Goal: Task Accomplishment & Management: Manage account settings

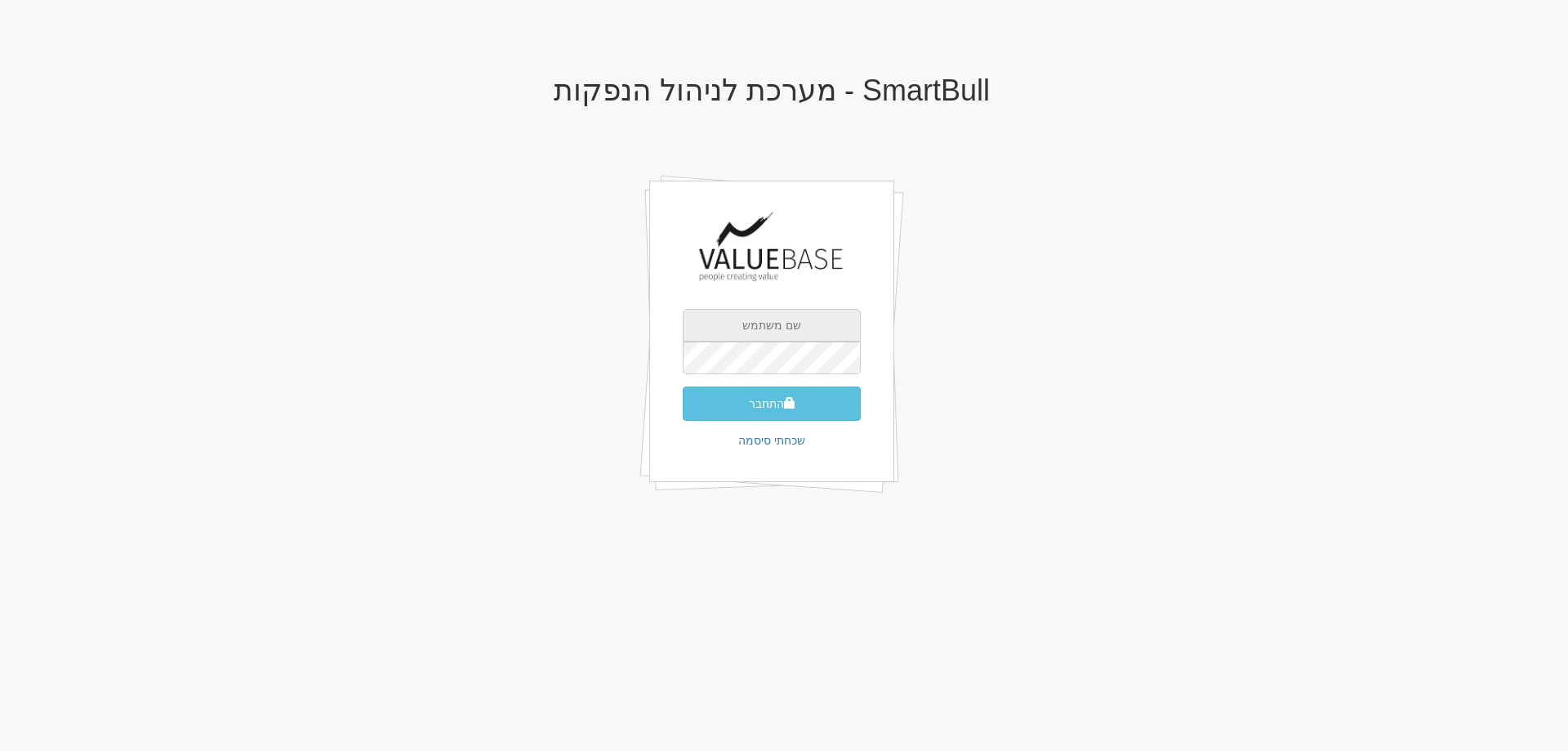
type input "[EMAIL_ADDRESS][DOMAIN_NAME]"
click at [757, 410] on button "התחבר" at bounding box center [772, 404] width 178 height 34
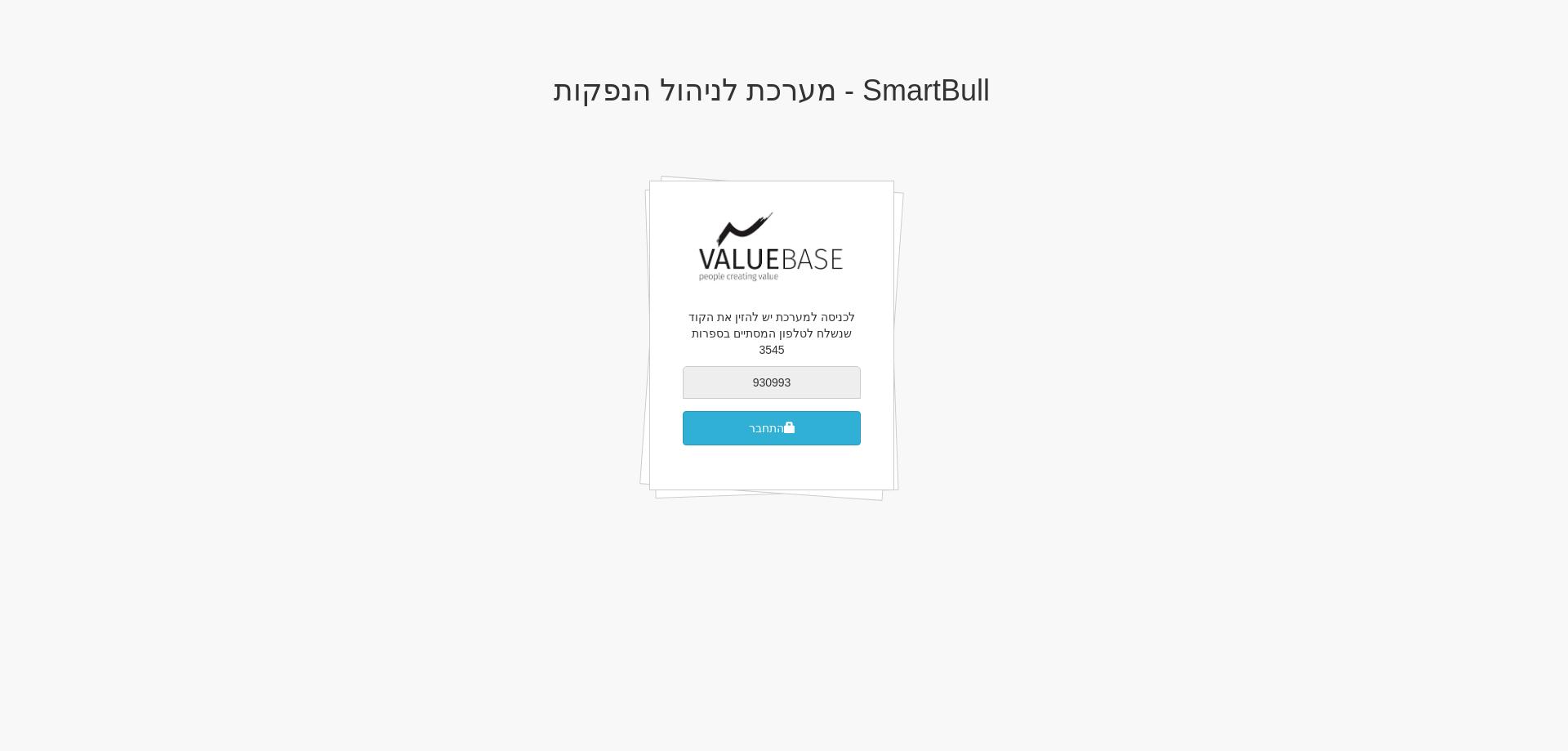
type input "930993"
click at [752, 411] on button "התחבר" at bounding box center [772, 428] width 178 height 34
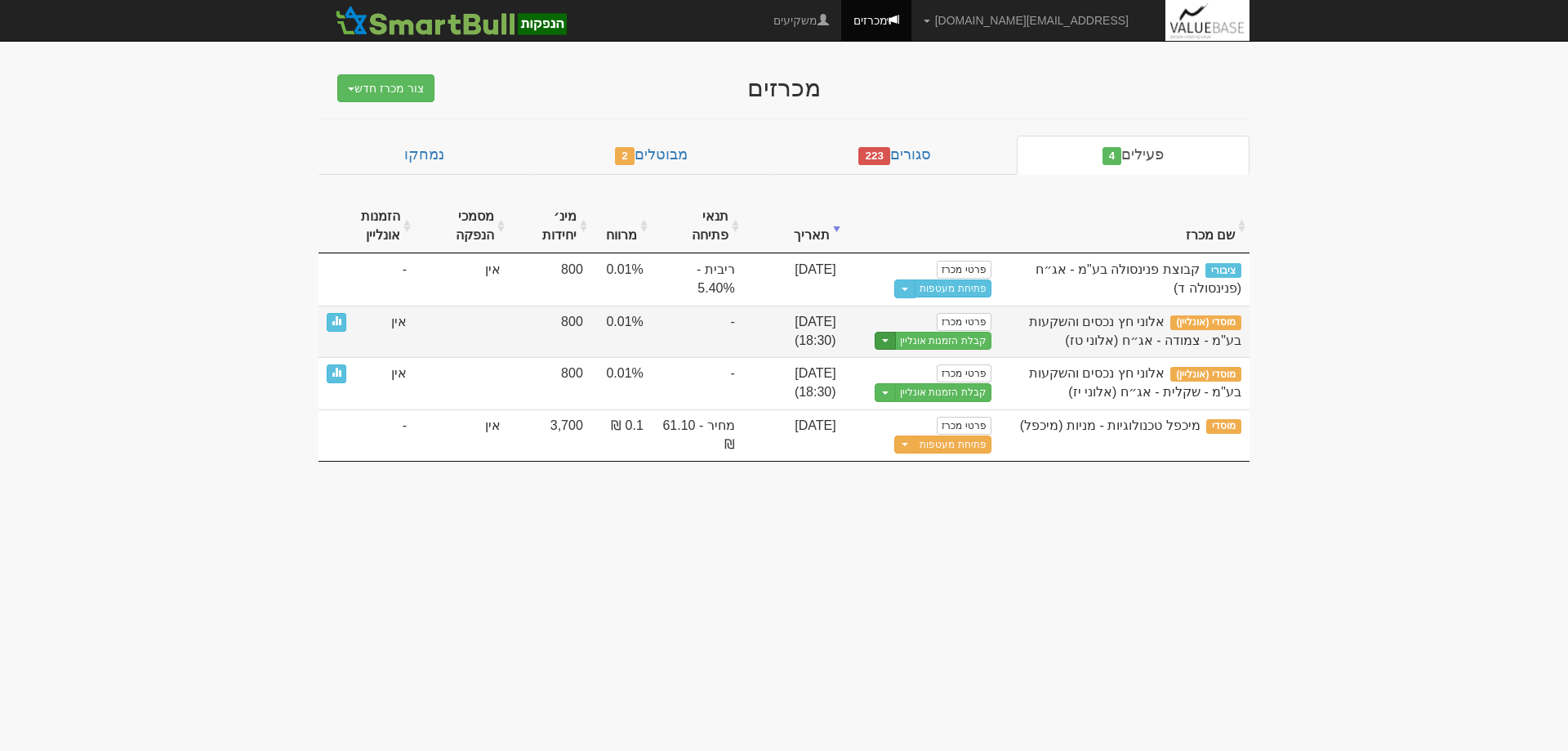
click at [888, 341] on span "button" at bounding box center [885, 340] width 7 height 3
click at [908, 362] on link "הצג טופס הזמנה לדוגמה" at bounding box center [912, 367] width 155 height 21
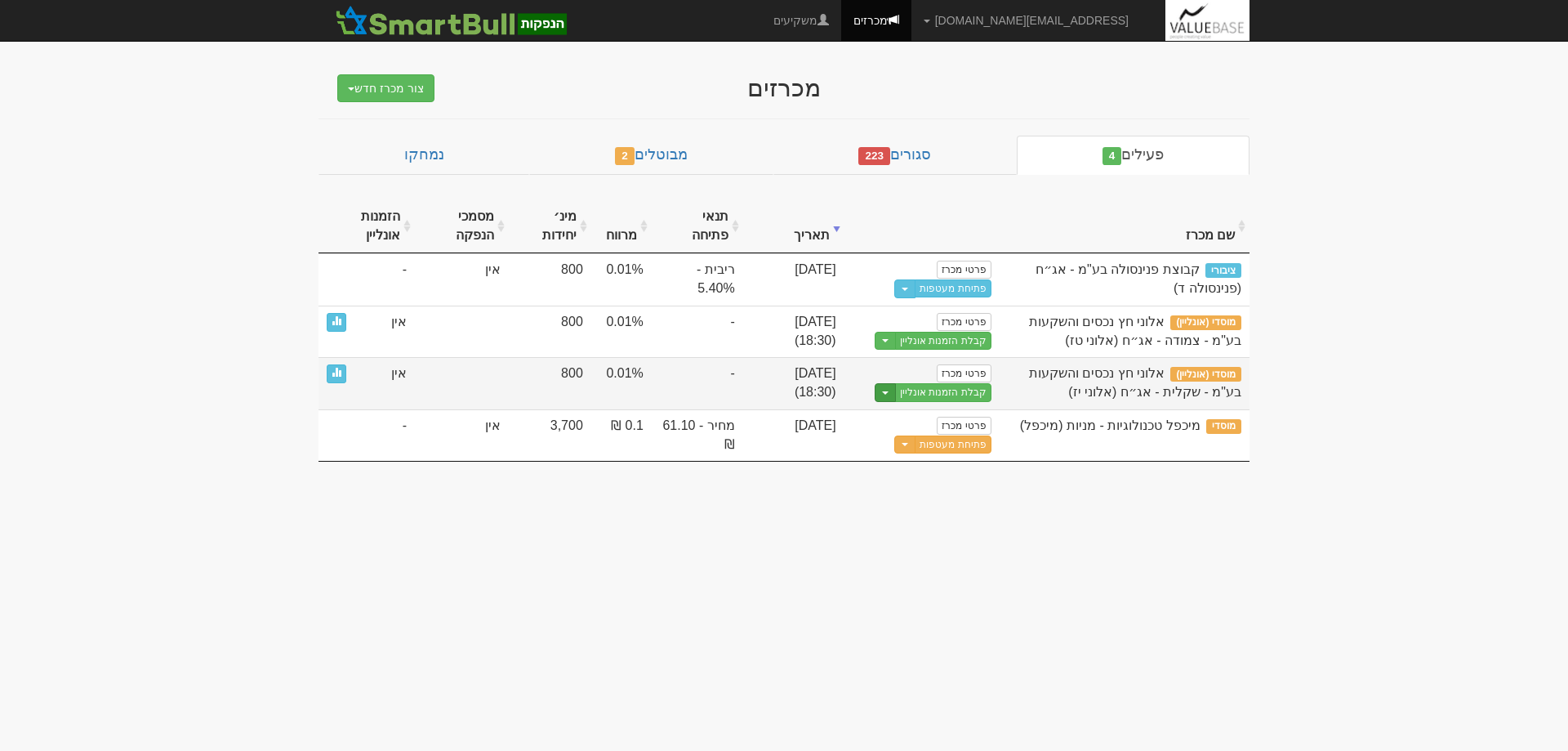
click at [889, 394] on button "Toggle Dropdown" at bounding box center [885, 392] width 21 height 19
click at [913, 423] on link "הצג טופס הזמנה לדוגמה" at bounding box center [912, 420] width 155 height 21
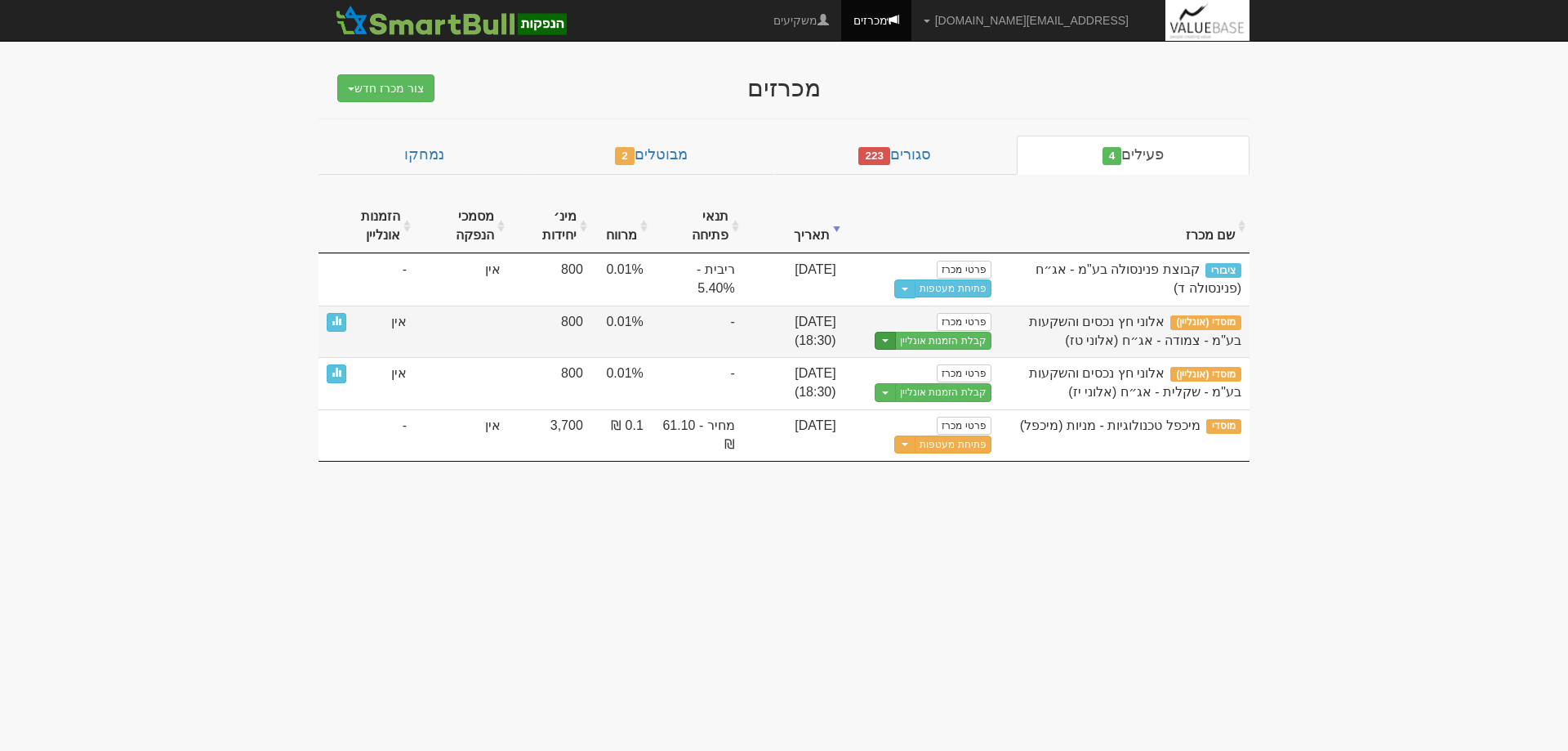
click at [888, 341] on span "button" at bounding box center [885, 340] width 7 height 3
click at [908, 368] on link "הצג טופס הזמנה לדוגמה" at bounding box center [912, 367] width 155 height 21
click at [961, 323] on link "פרטי מכרז" at bounding box center [963, 321] width 54 height 18
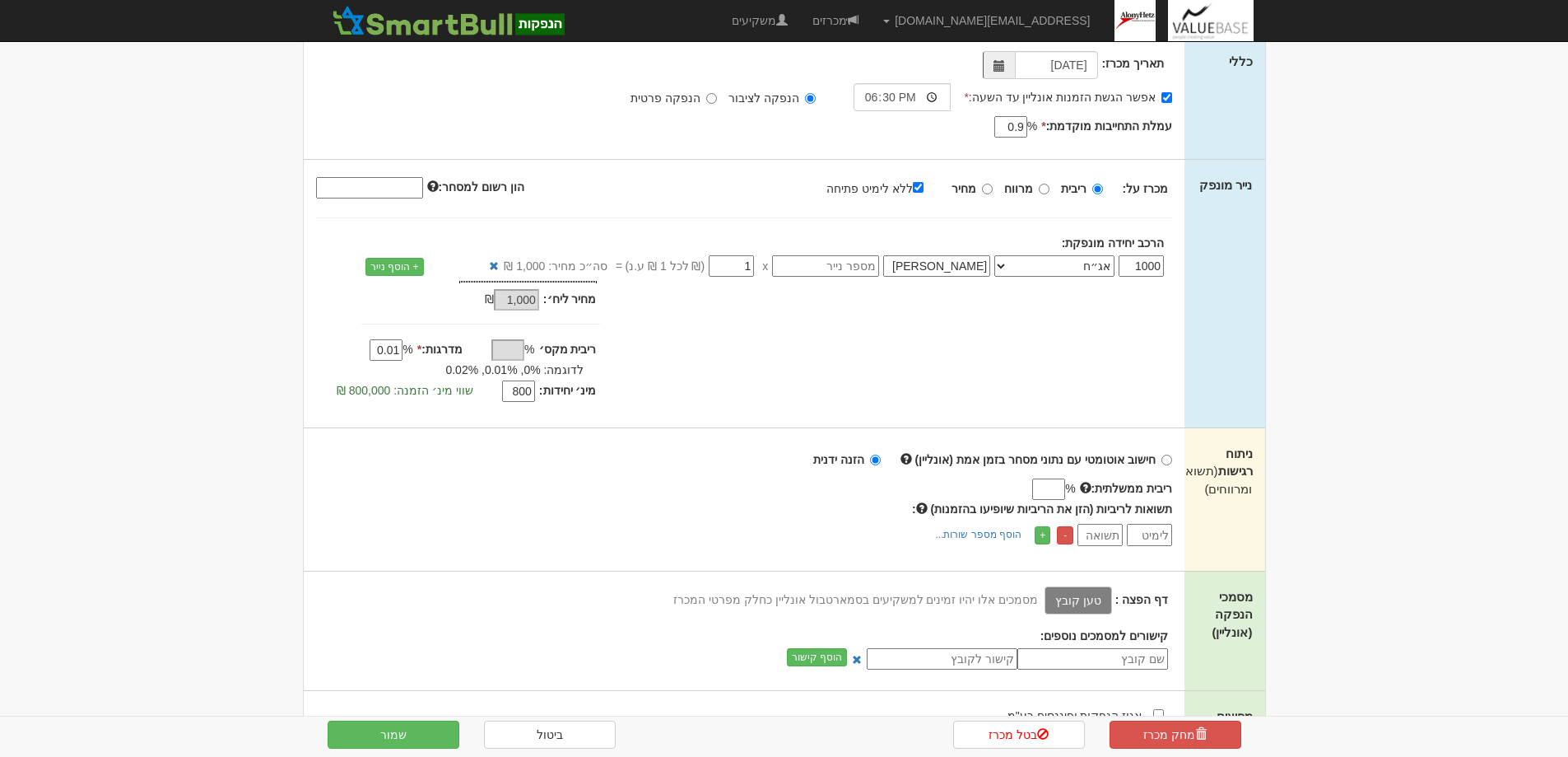
scroll to position [247, 0]
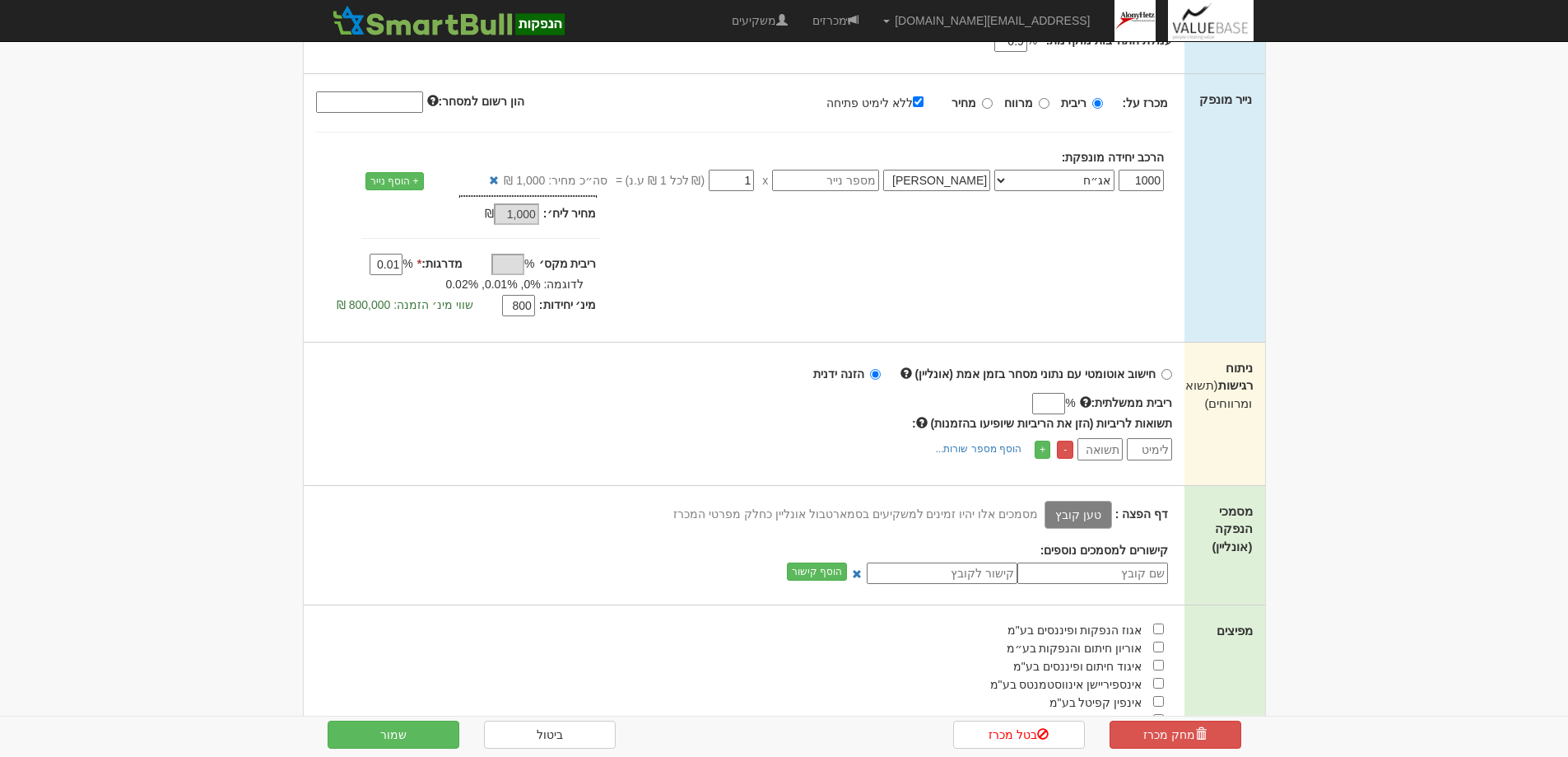
click at [1085, 517] on label "טען קובץ" at bounding box center [1078, 514] width 68 height 28
click at [1041, 517] on input "טען קובץ" at bounding box center [1041, 513] width 0 height 18
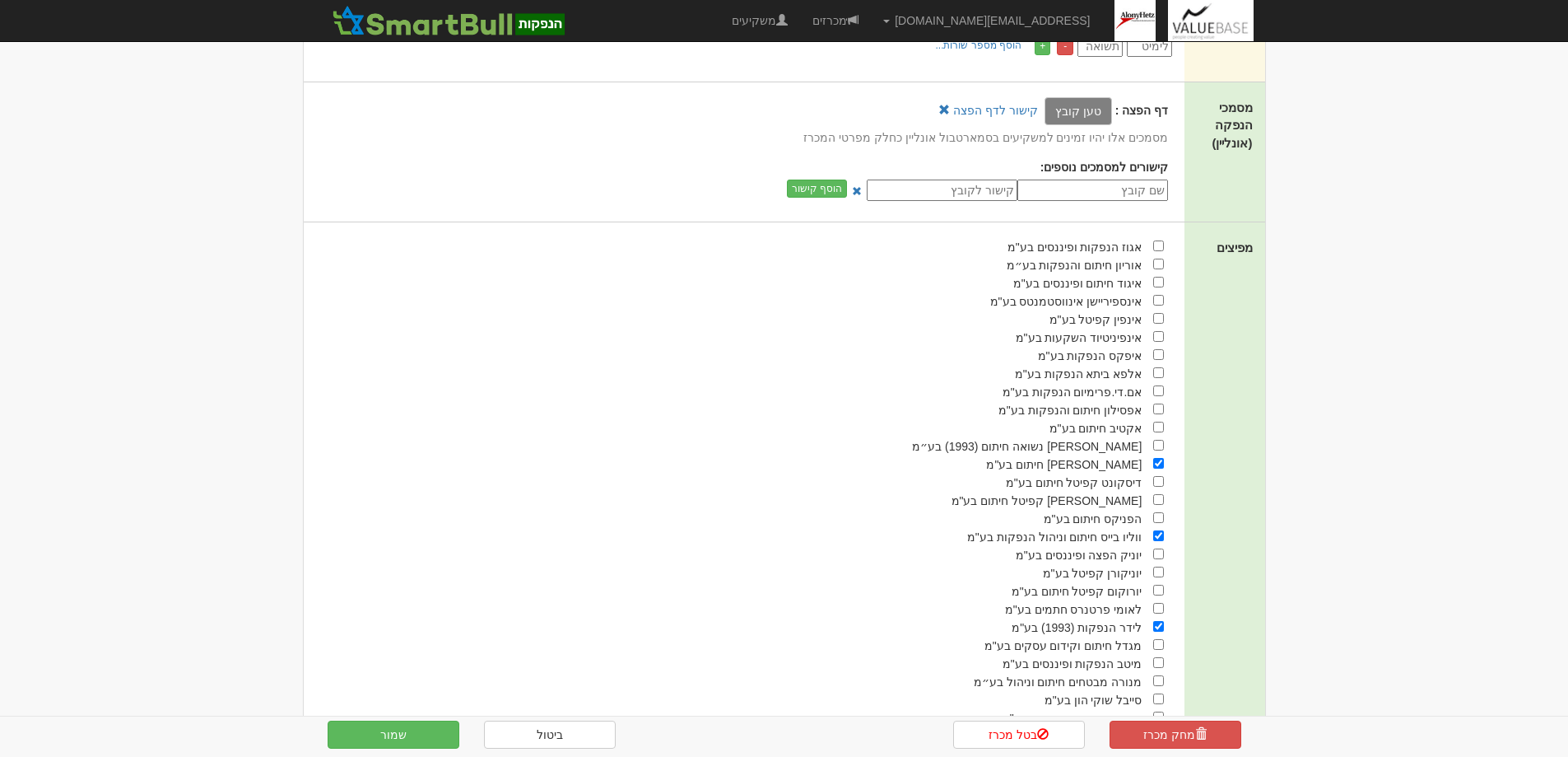
scroll to position [774, 0]
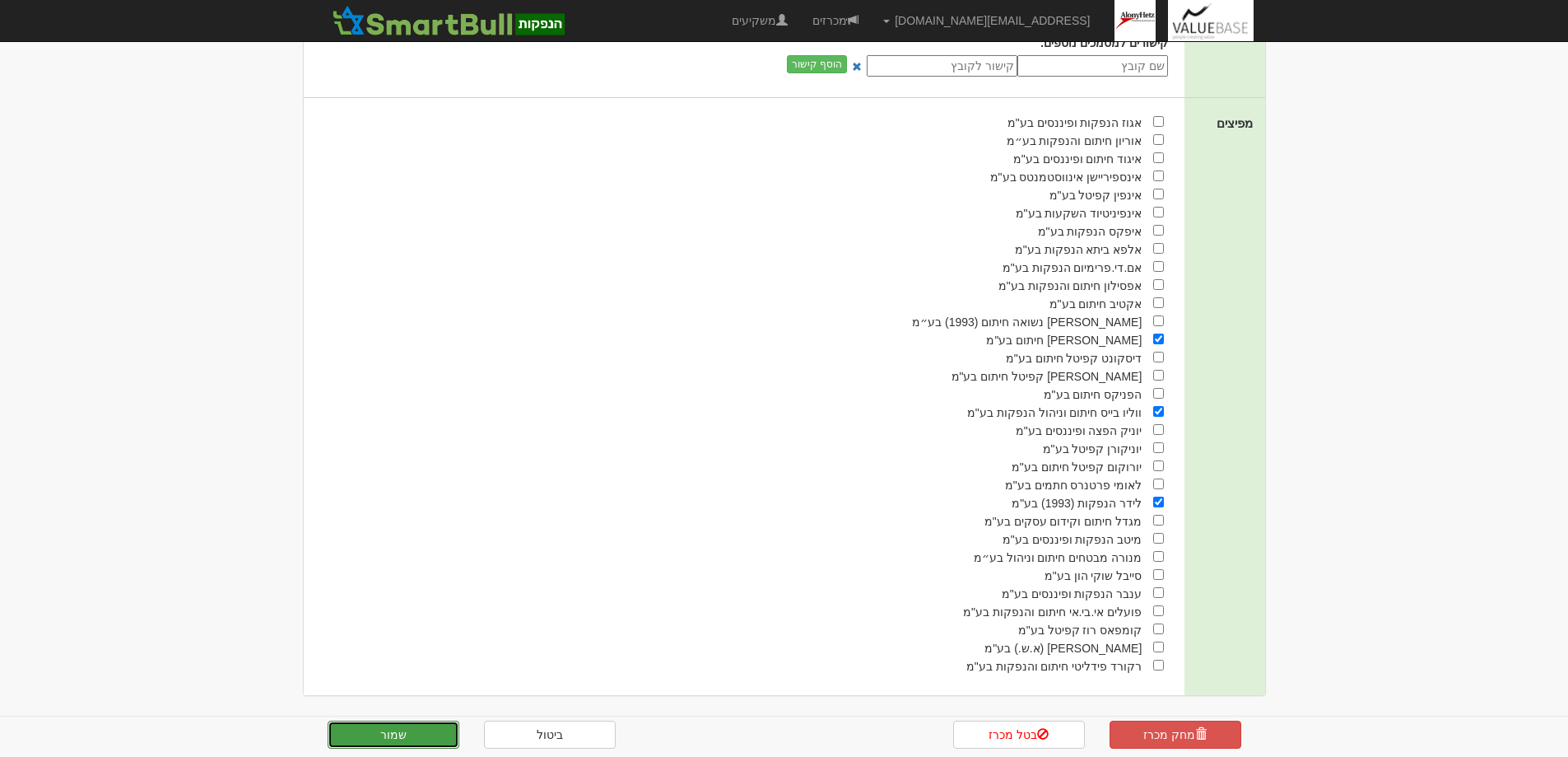
click at [392, 735] on button "שמור" at bounding box center [393, 734] width 132 height 28
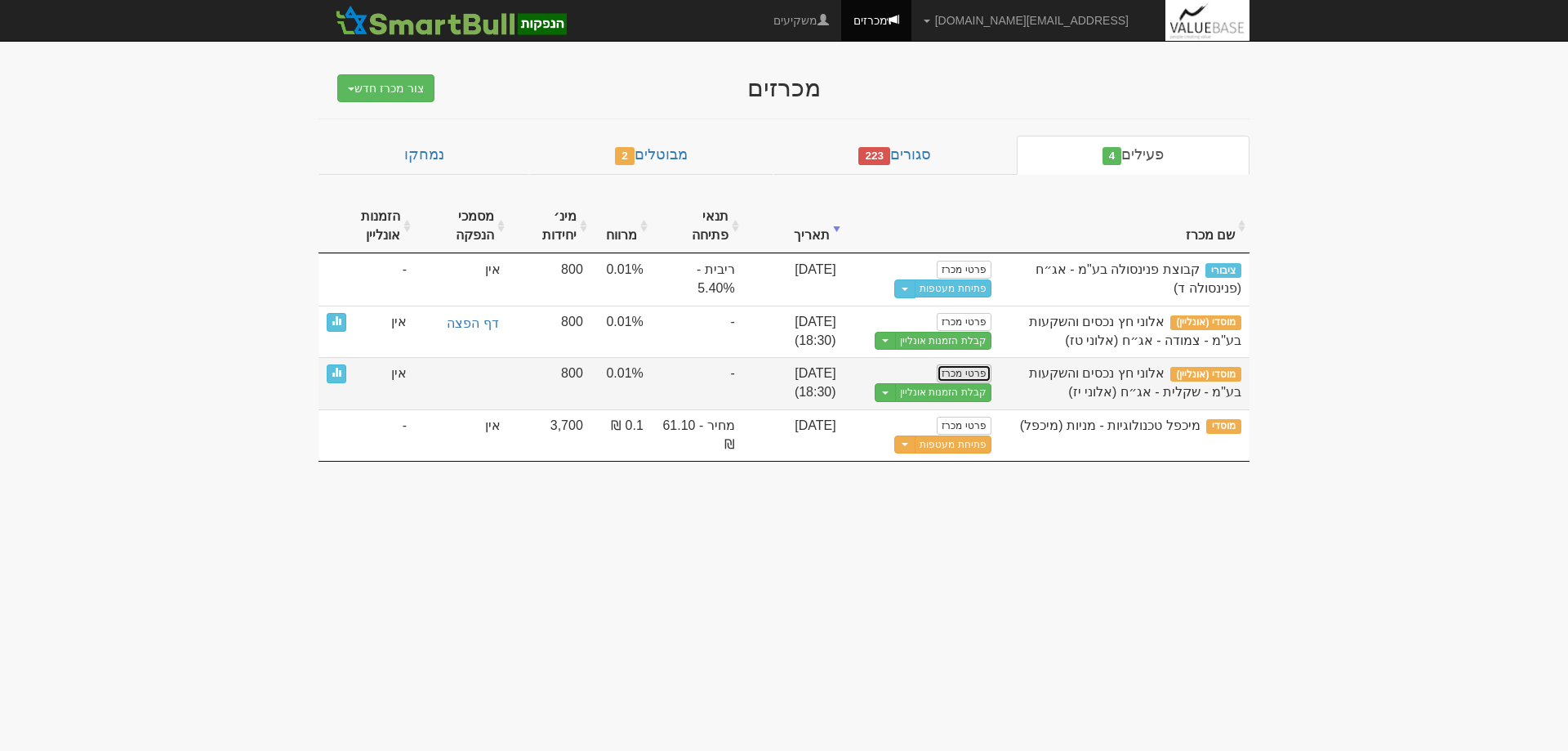
click at [960, 372] on link "פרטי מכרז" at bounding box center [963, 373] width 54 height 18
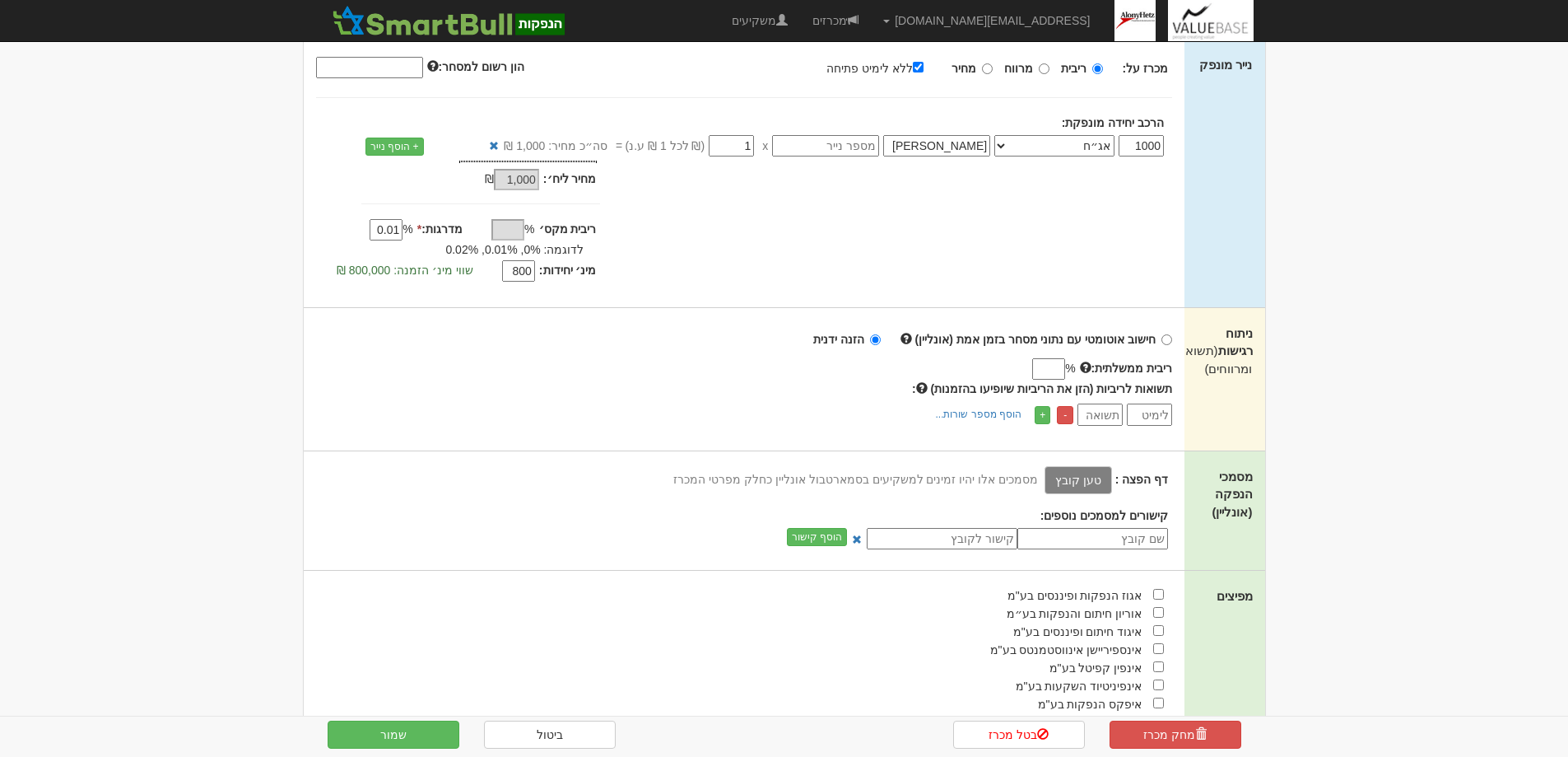
scroll to position [329, 0]
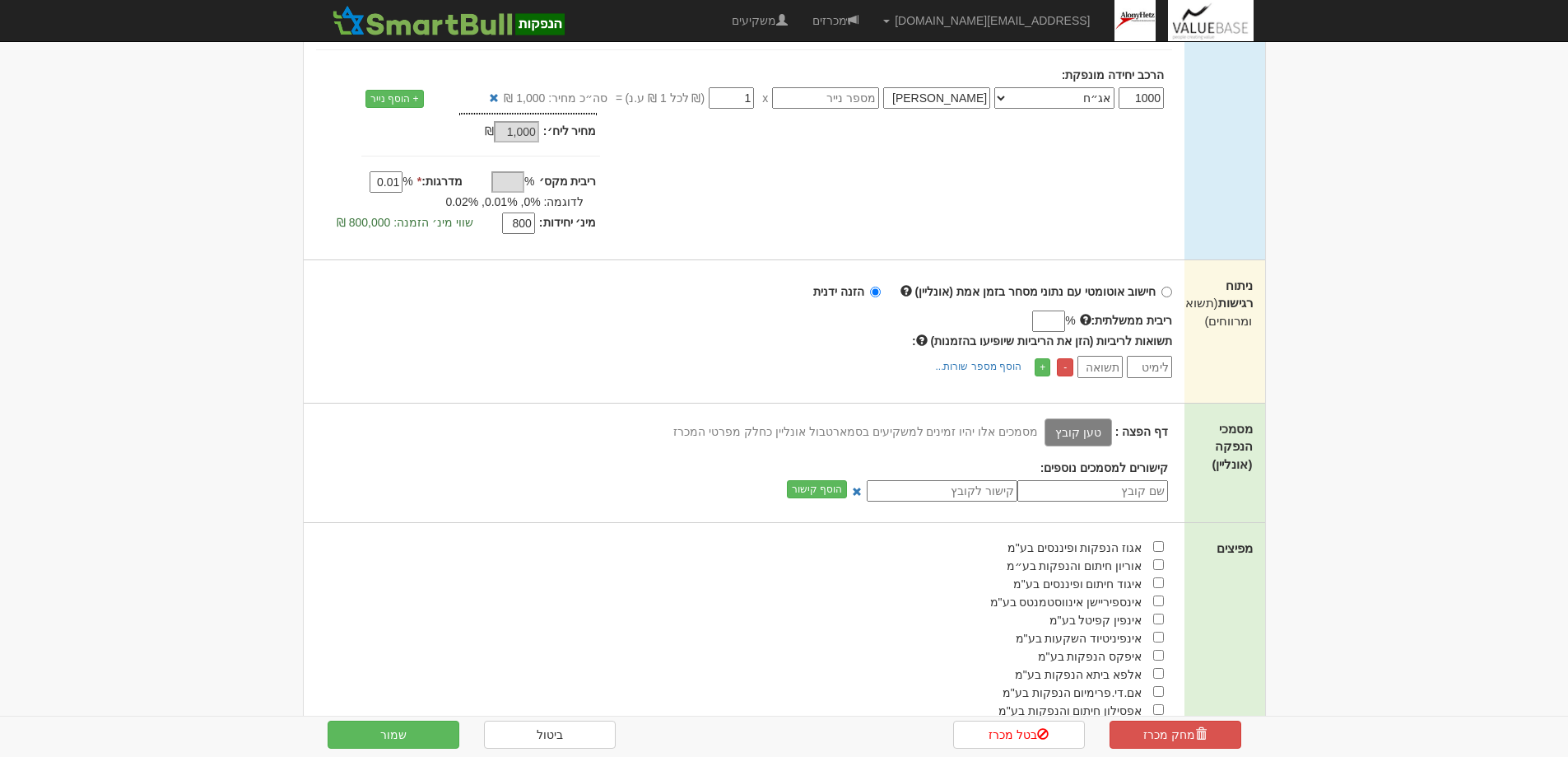
click at [1087, 433] on label "טען קובץ" at bounding box center [1078, 432] width 68 height 28
click at [1041, 433] on input "טען קובץ" at bounding box center [1041, 431] width 0 height 18
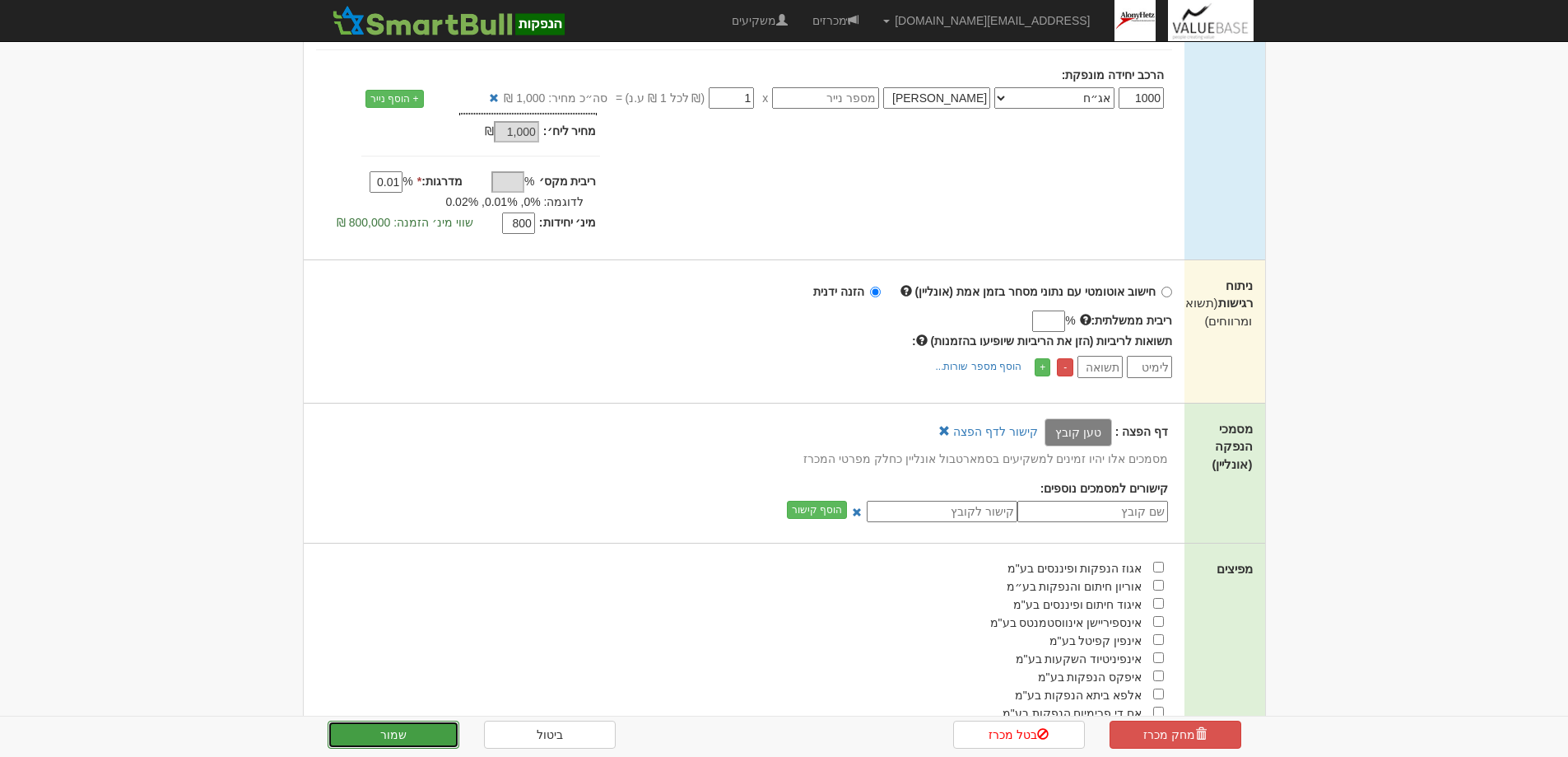
click at [374, 732] on button "שמור" at bounding box center [393, 734] width 132 height 28
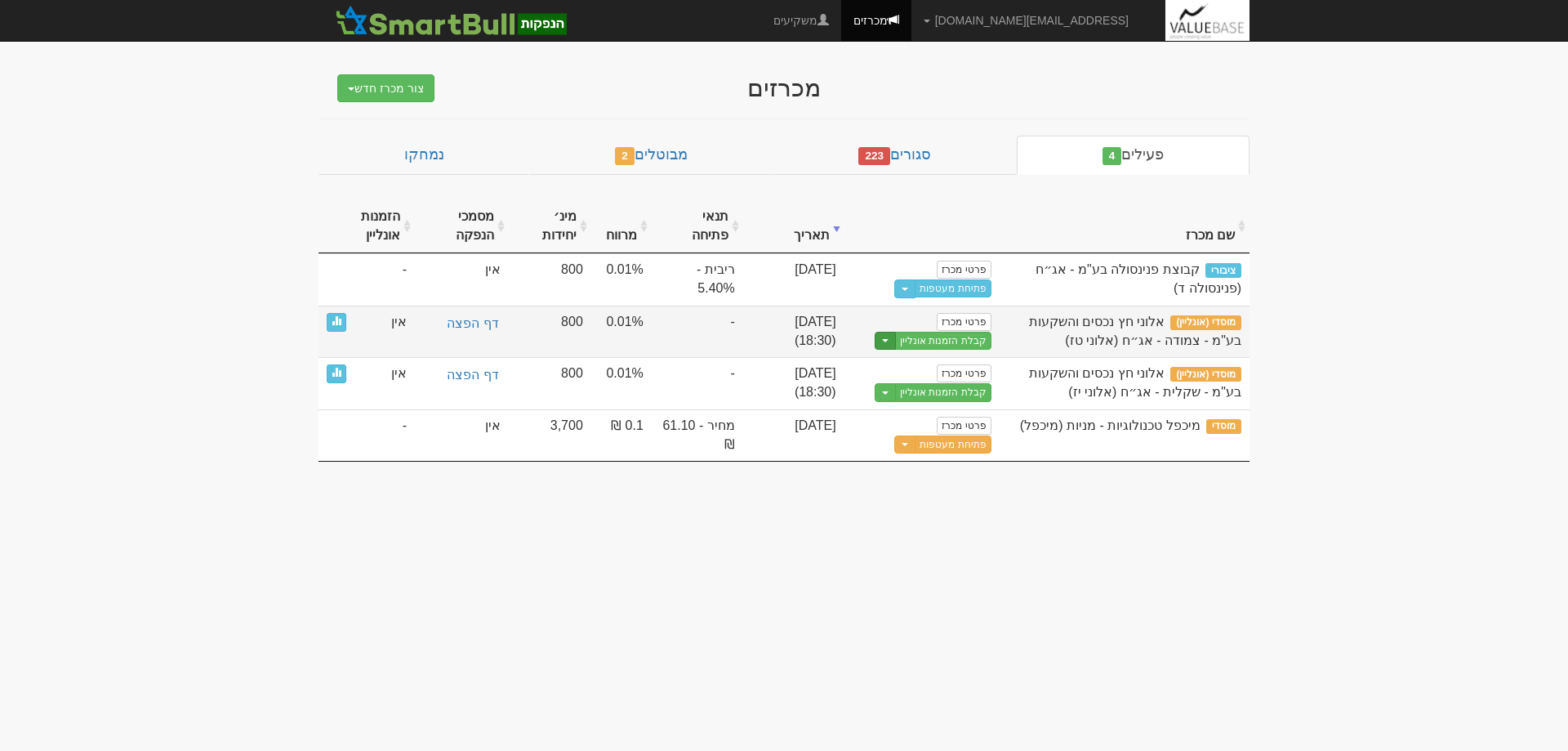
click at [888, 342] on span "button" at bounding box center [885, 340] width 7 height 3
click at [942, 335] on link "קבלת הזמנות אונליין" at bounding box center [943, 341] width 97 height 19
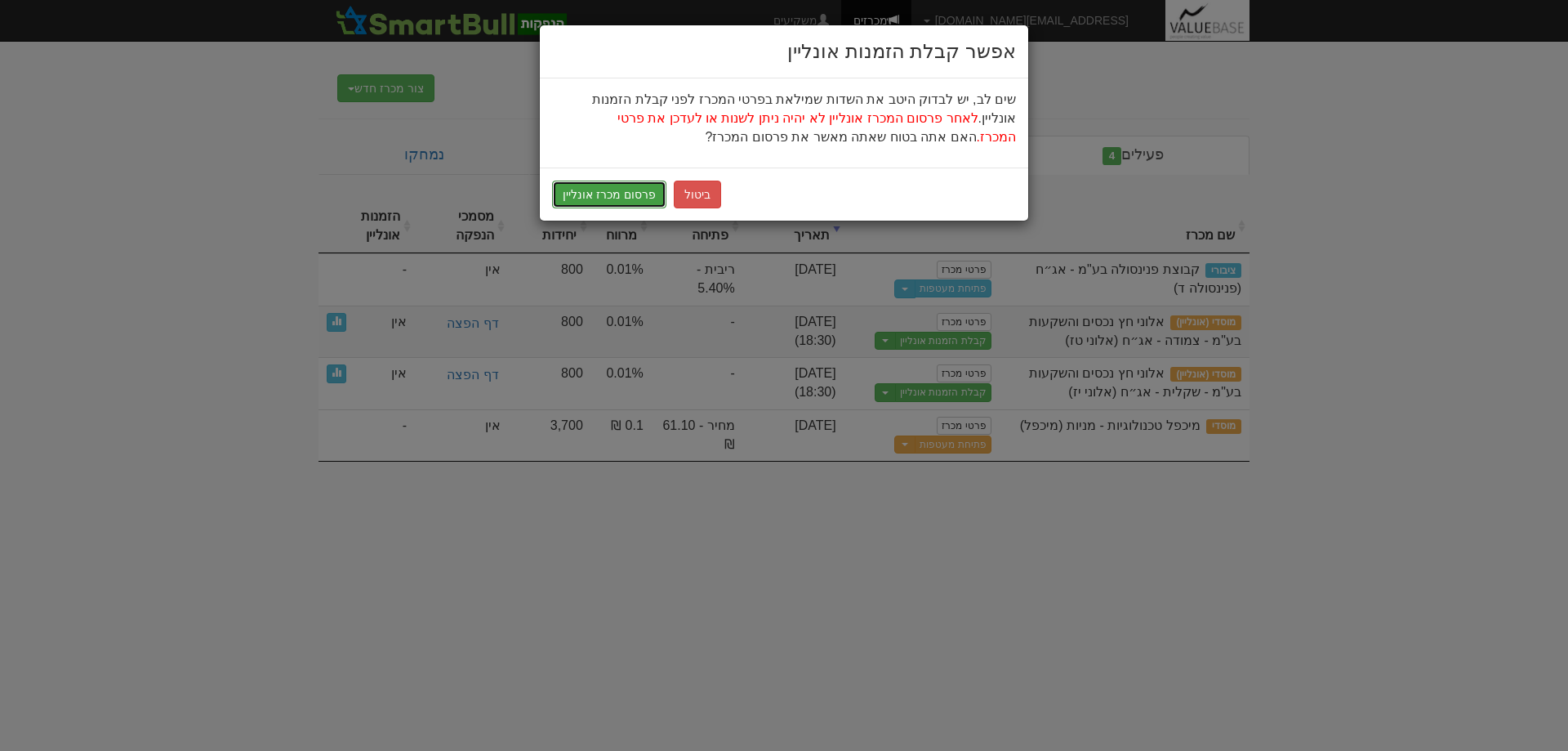
click at [584, 196] on button "פרסום מכרז אונליין" at bounding box center [609, 194] width 114 height 28
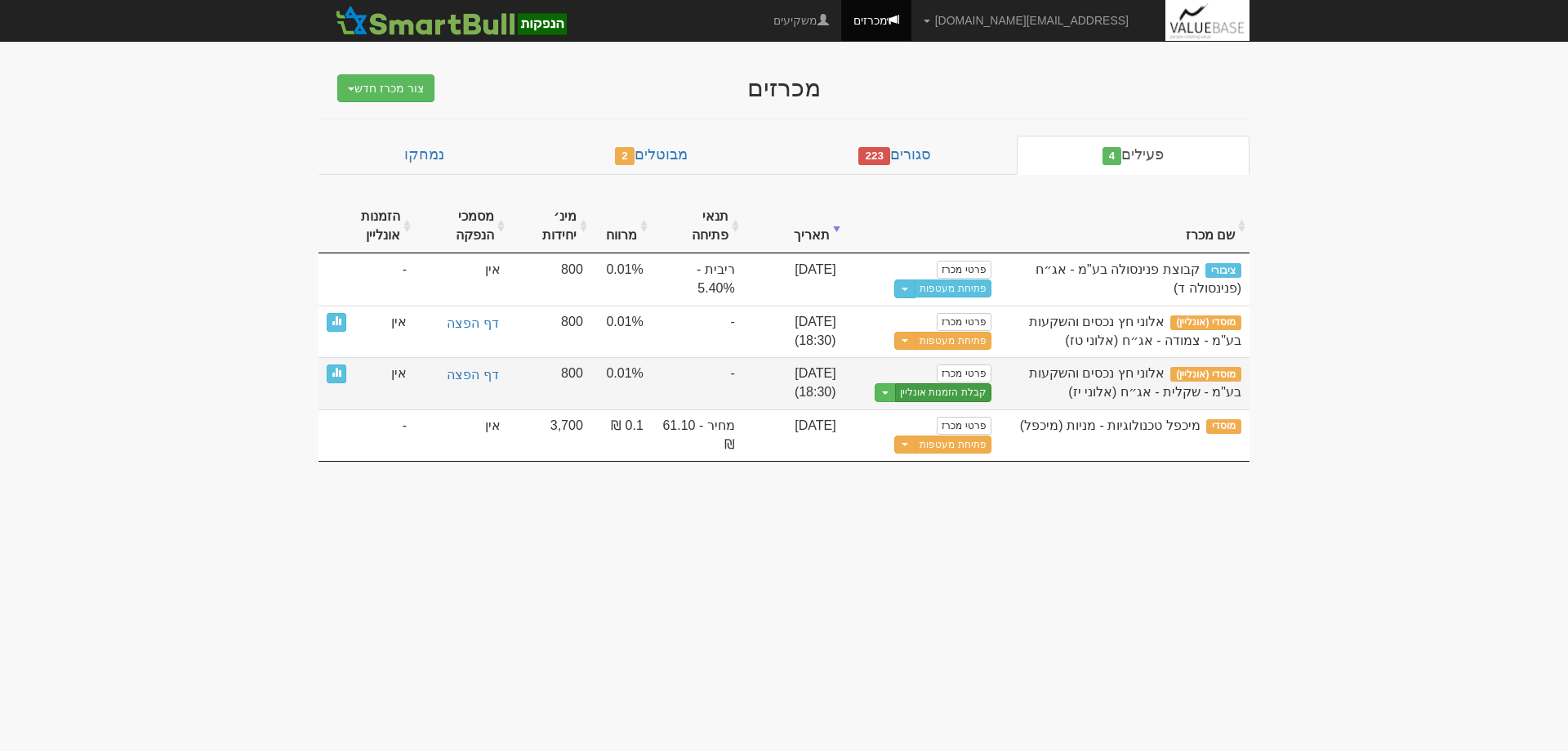
click at [943, 395] on link "קבלת הזמנות אונליין" at bounding box center [943, 392] width 97 height 19
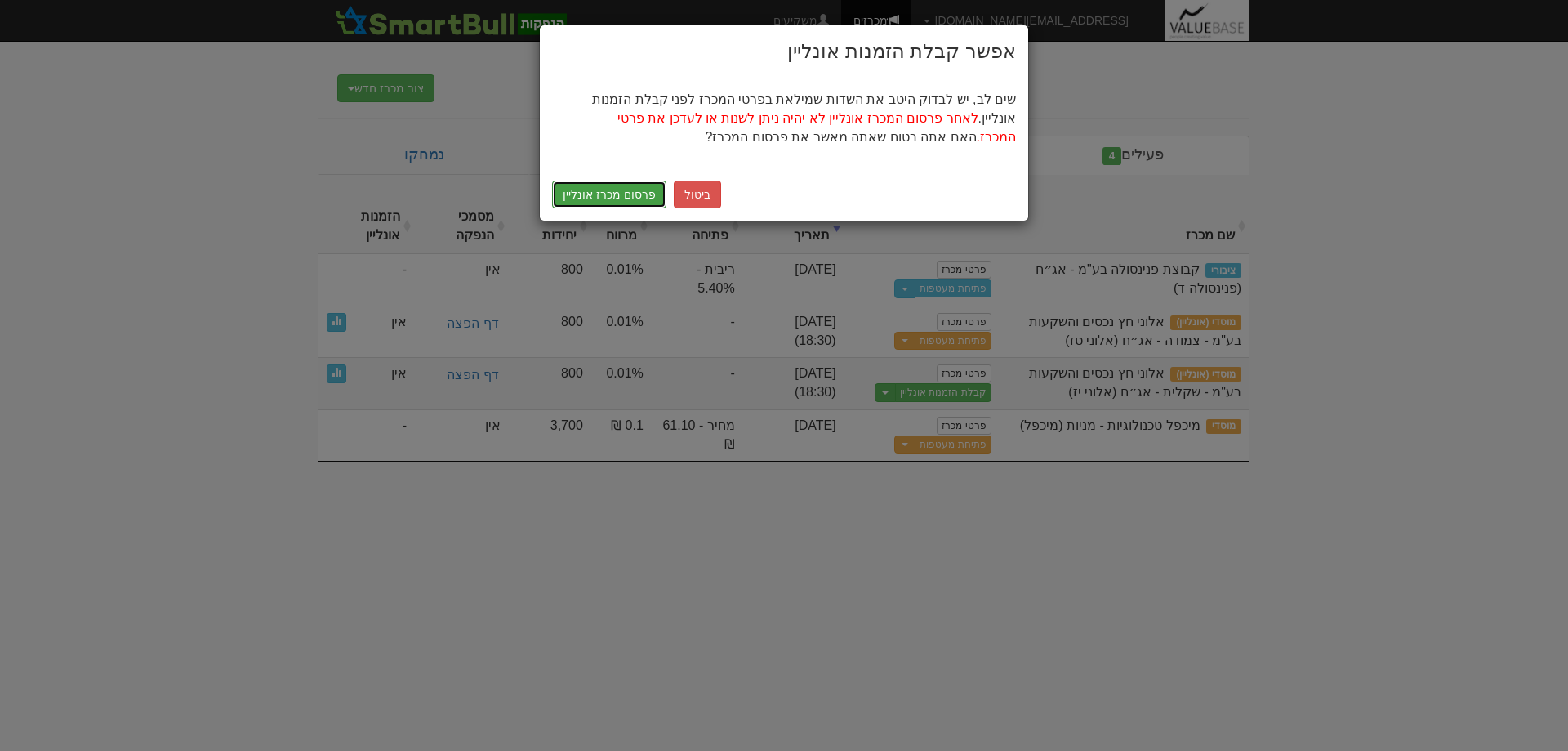
click at [598, 193] on button "פרסום מכרז אונליין" at bounding box center [609, 194] width 114 height 28
